Goal: Check status: Check status

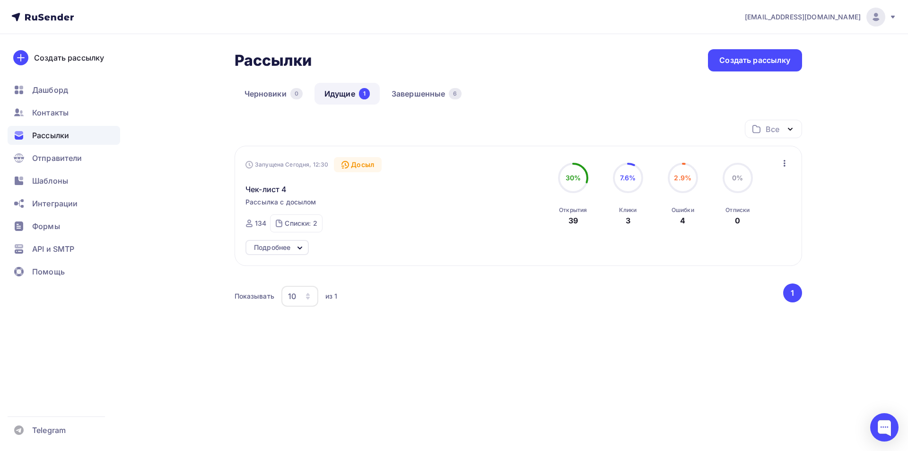
click at [271, 245] on div "Подробнее" at bounding box center [272, 247] width 36 height 11
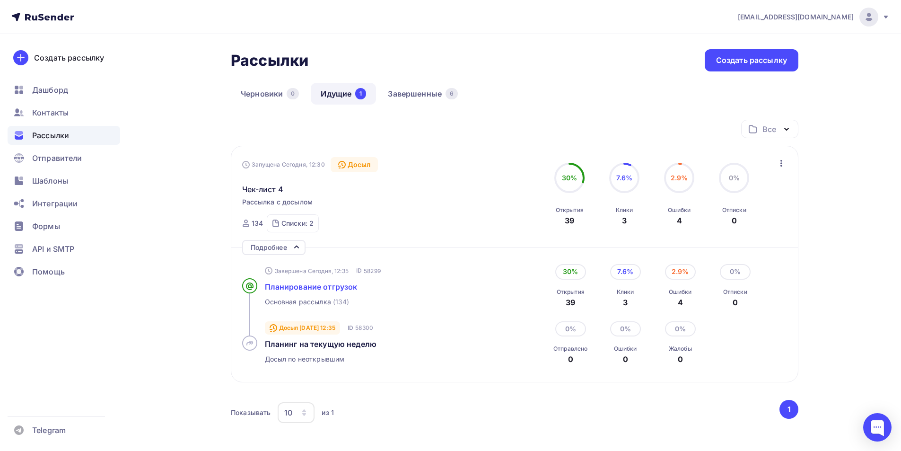
click at [297, 288] on span "Планирование отгрузок" at bounding box center [311, 286] width 93 height 9
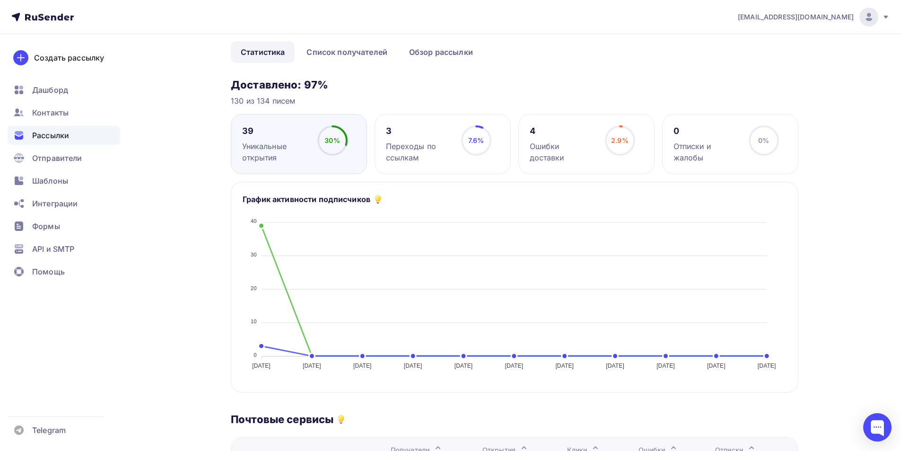
scroll to position [66, 0]
click at [365, 59] on link "Список получателей" at bounding box center [347, 53] width 101 height 22
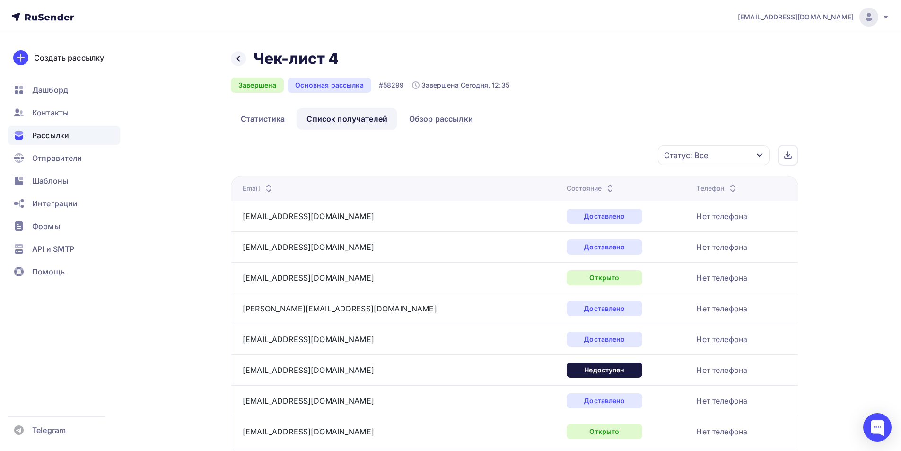
scroll to position [27, 0]
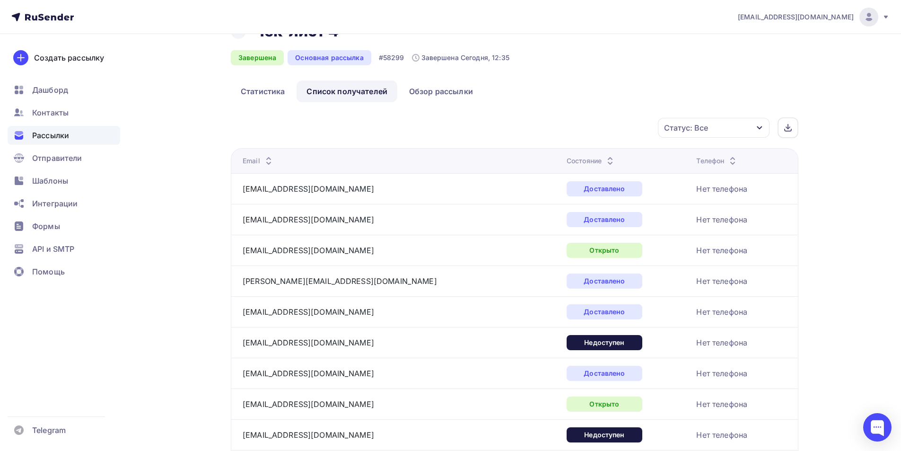
click at [563, 166] on th "Состояние" at bounding box center [628, 160] width 130 height 25
click at [605, 155] on icon at bounding box center [610, 158] width 11 height 11
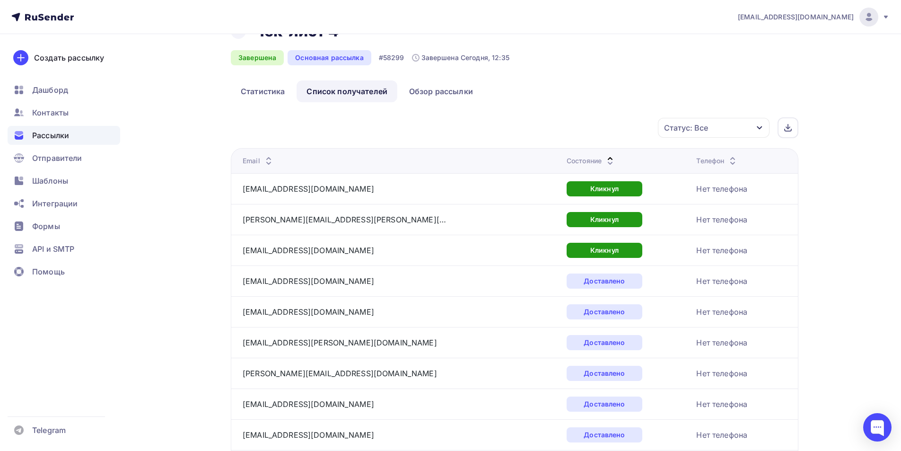
click at [567, 157] on div "Состояние" at bounding box center [591, 160] width 49 height 9
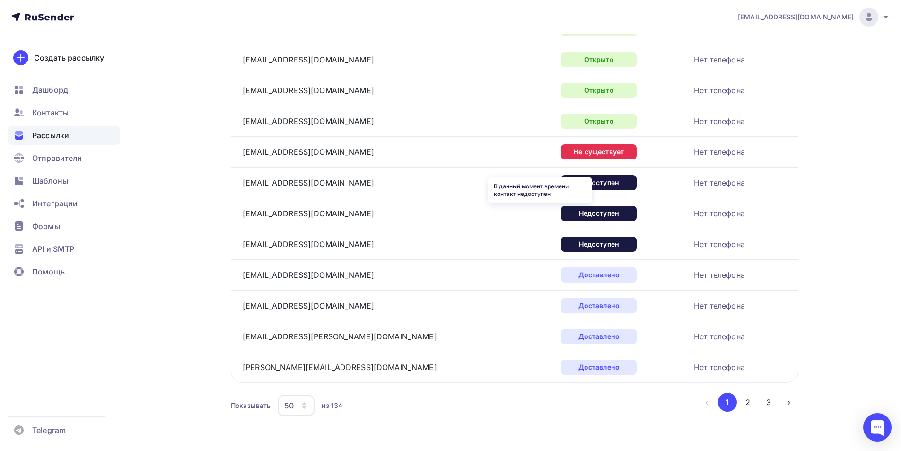
scroll to position [1357, 0]
